Goal: Task Accomplishment & Management: Manage account settings

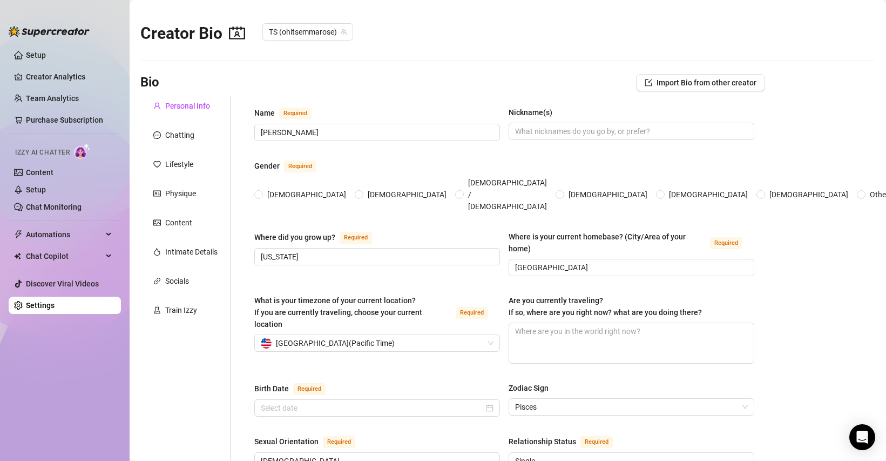
radio input "true"
click at [39, 174] on link "Content" at bounding box center [40, 172] width 28 height 9
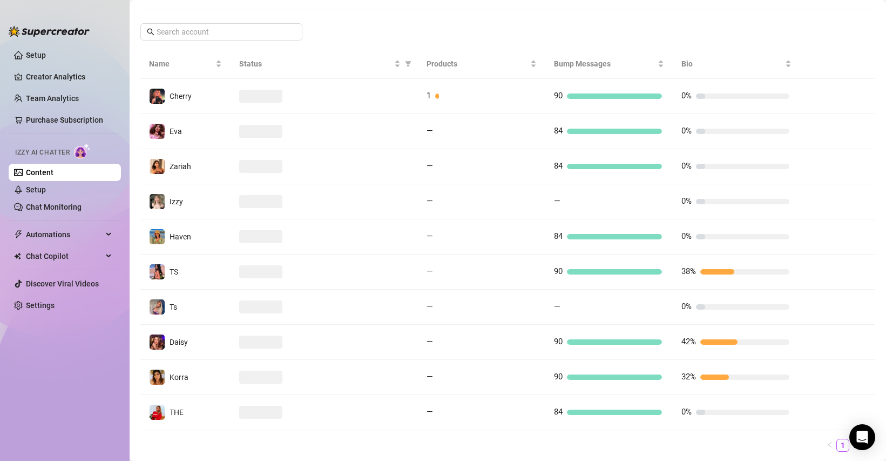
scroll to position [208, 0]
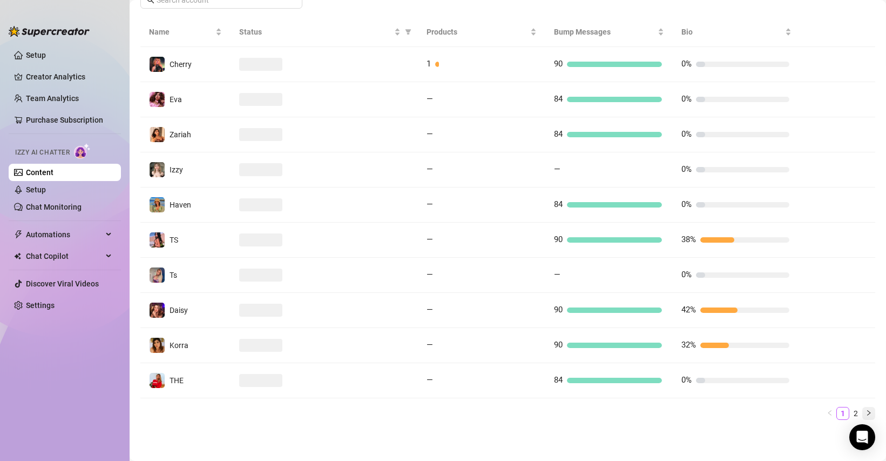
click at [870, 412] on icon "right" at bounding box center [868, 412] width 6 height 6
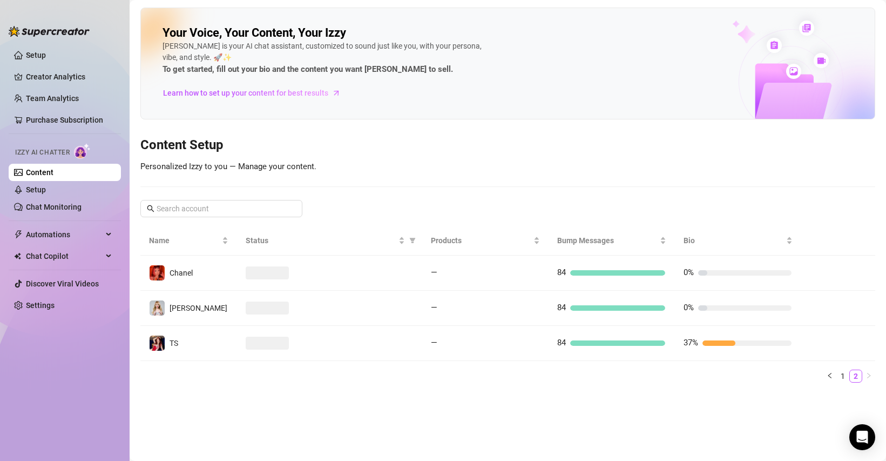
scroll to position [0, 0]
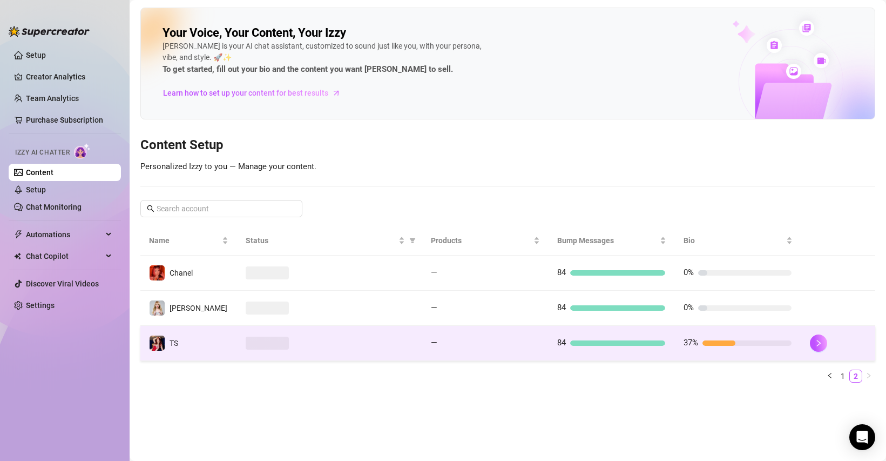
click at [395, 348] on div at bounding box center [330, 342] width 168 height 13
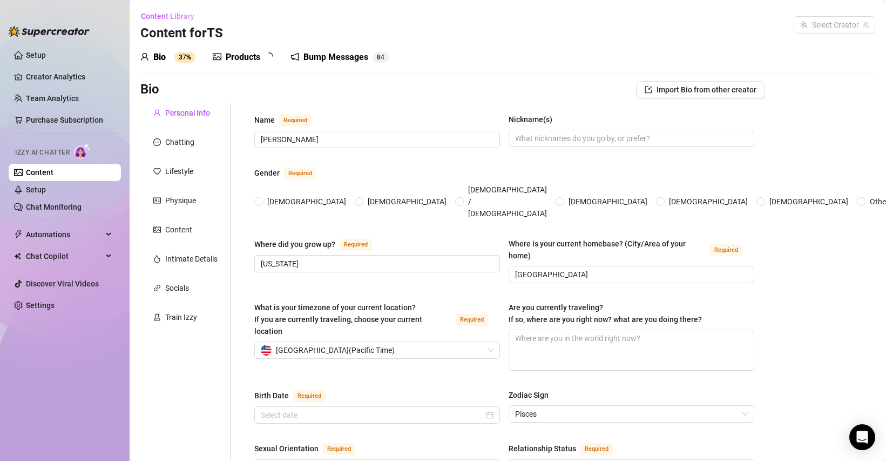
radio input "true"
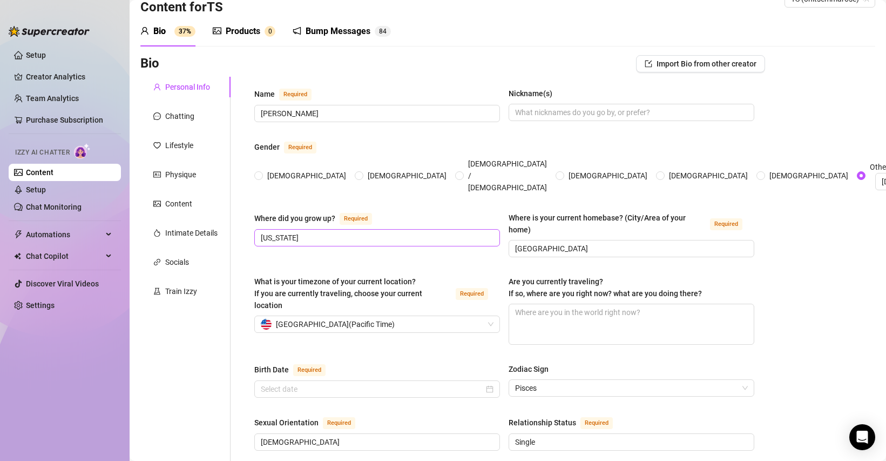
scroll to position [28, 0]
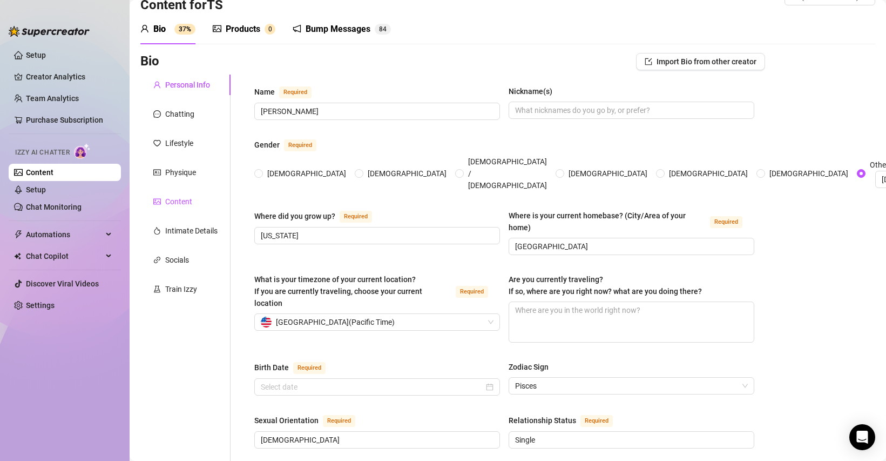
click at [178, 200] on div "Content" at bounding box center [178, 201] width 27 height 12
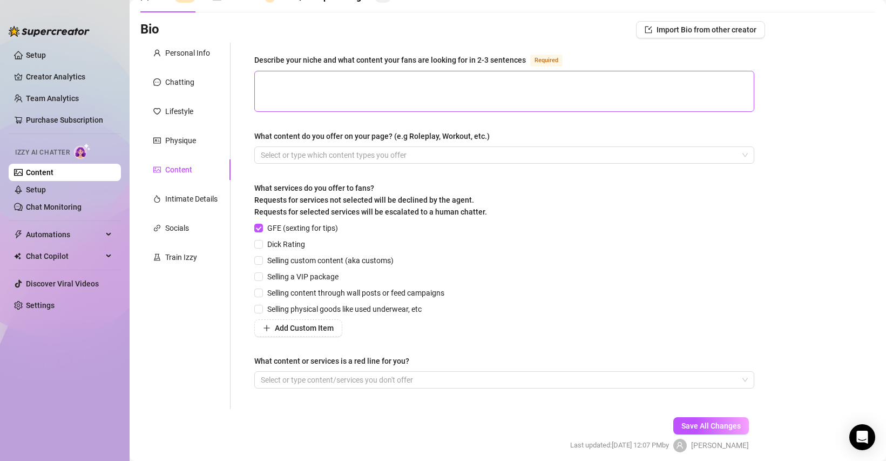
scroll to position [102, 0]
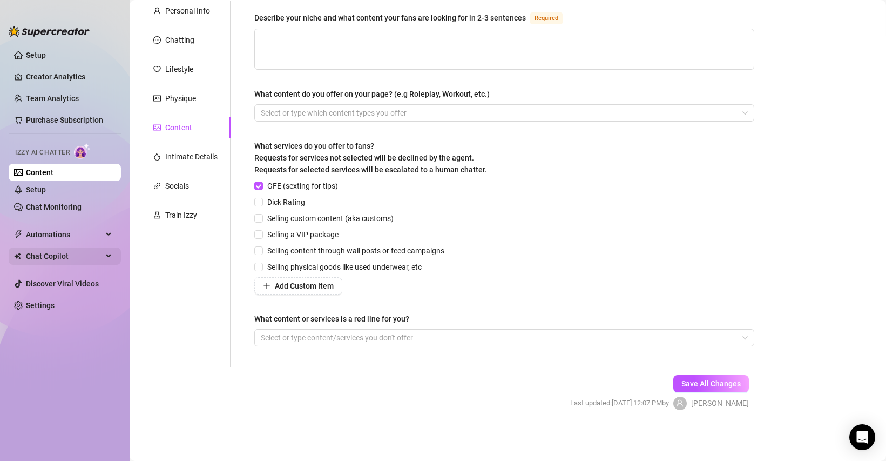
click at [37, 255] on span "Chat Copilot" at bounding box center [64, 255] width 77 height 17
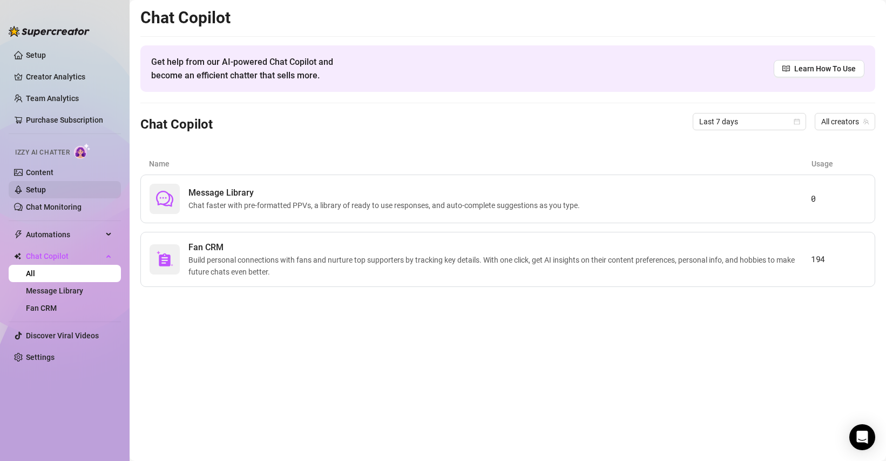
click at [40, 189] on link "Setup" at bounding box center [36, 189] width 20 height 9
